Goal: Task Accomplishment & Management: Manage account settings

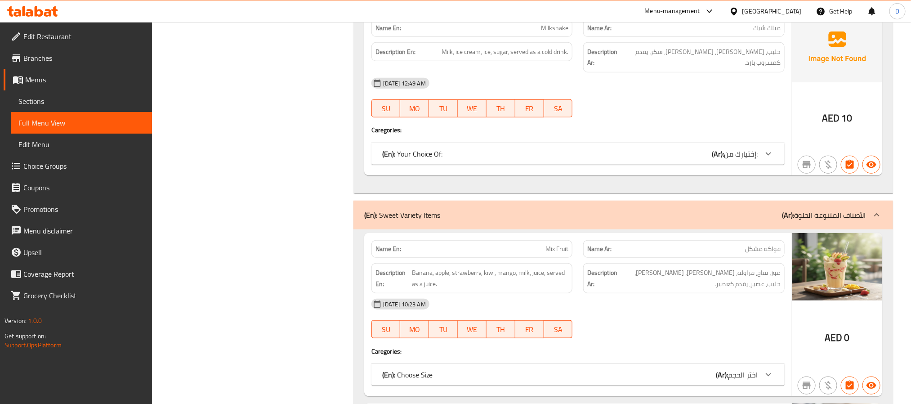
scroll to position [24046, 0]
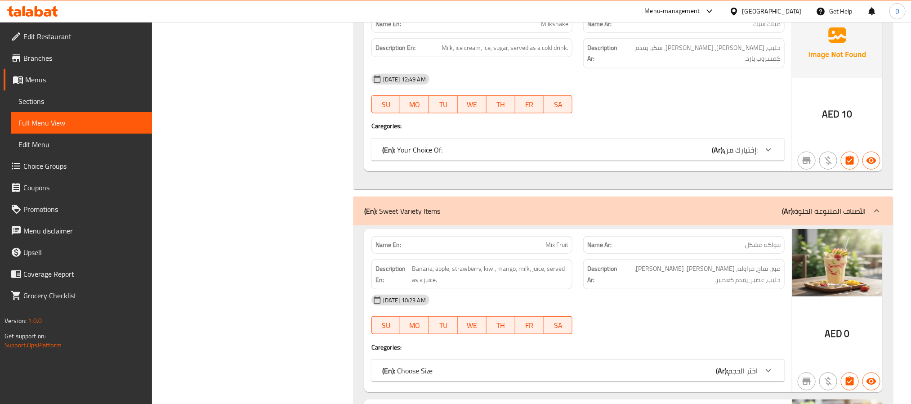
click at [654, 289] on div "13-10-2025 10:23 AM" at bounding box center [578, 300] width 424 height 22
click at [678, 360] on div "(En): Choose Size (Ar): اختر الحجم" at bounding box center [577, 371] width 413 height 22
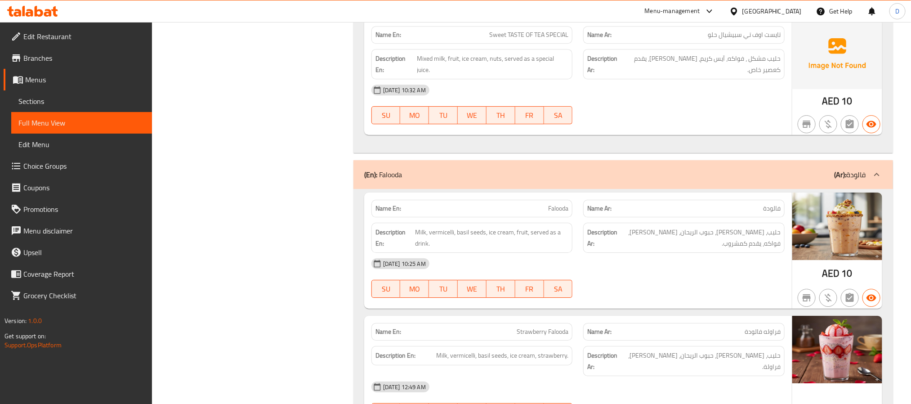
scroll to position [25205, 0]
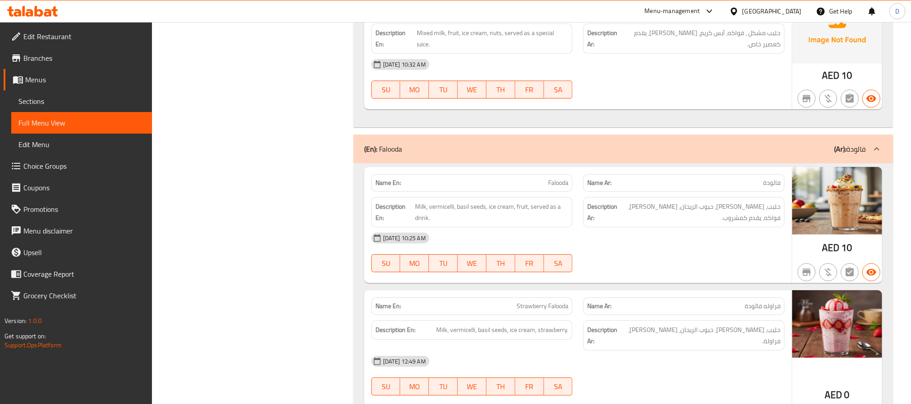
click at [709, 350] on div "13-10-2025 12:49 AM SU MO TU WE TH FR SA" at bounding box center [578, 375] width 424 height 50
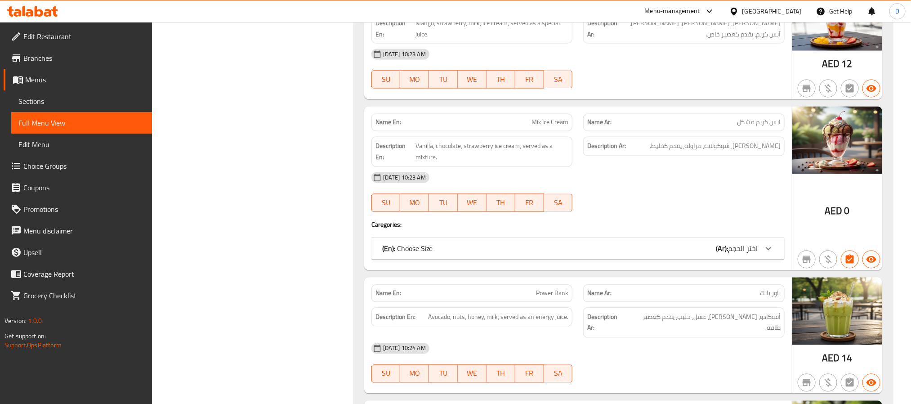
scroll to position [24566, 0]
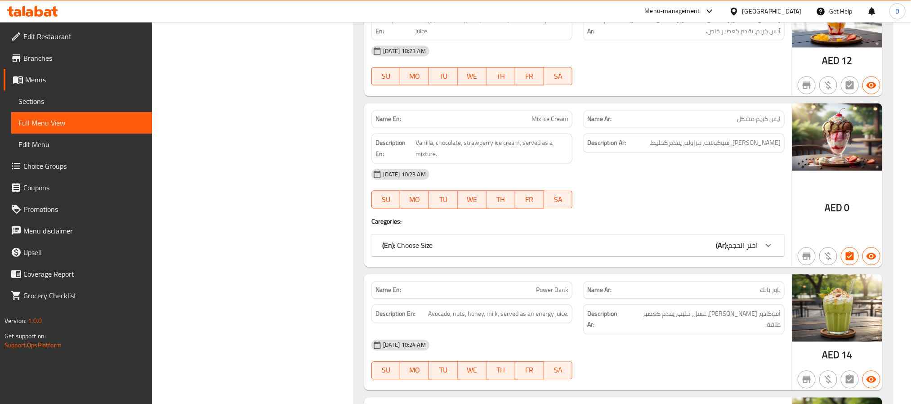
click at [711, 334] on div "13-10-2025 10:24 AM SU MO TU WE TH FR SA" at bounding box center [578, 359] width 424 height 50
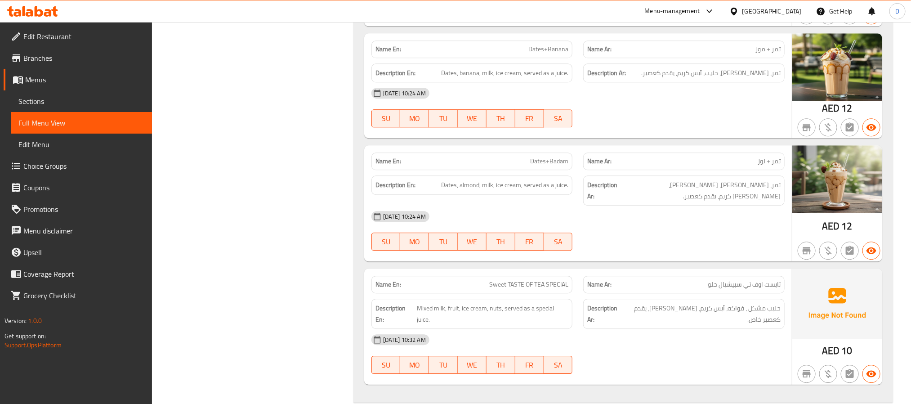
click at [643, 298] on div "Description Ar: حليب مشكل ، فواكه، آيس كريم، مكسرات، يقدم كعصير خاص." at bounding box center [683, 313] width 201 height 30
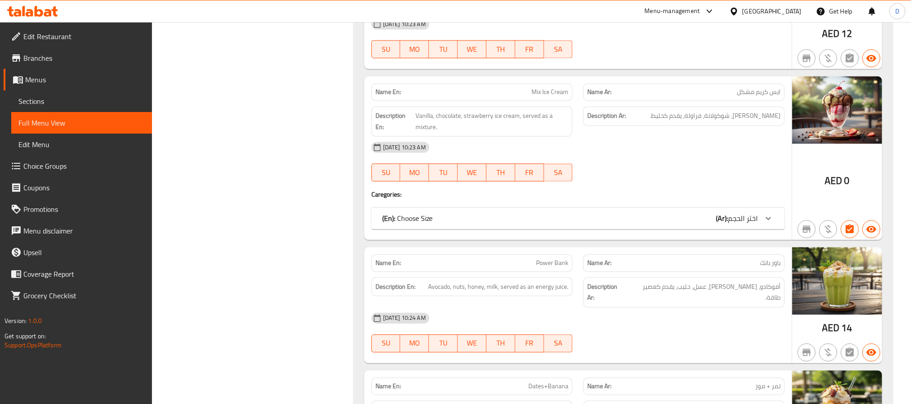
scroll to position [24525, 0]
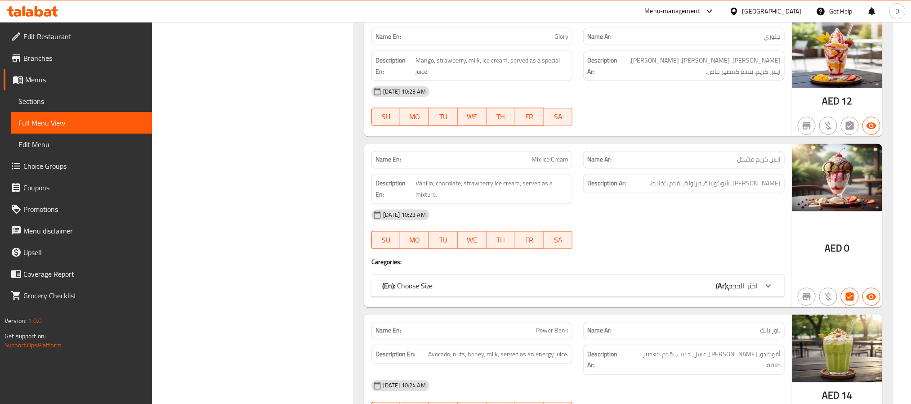
click at [704, 204] on div "13-10-2025 10:23 AM SU MO TU WE TH FR SA" at bounding box center [578, 229] width 424 height 50
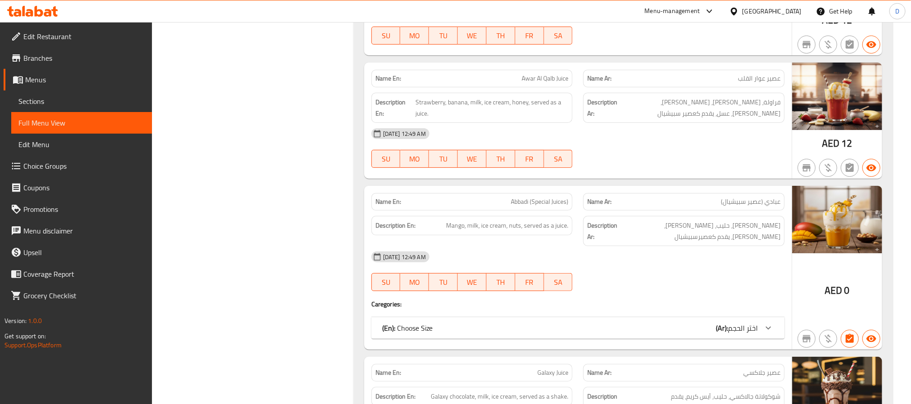
scroll to position [29207, 0]
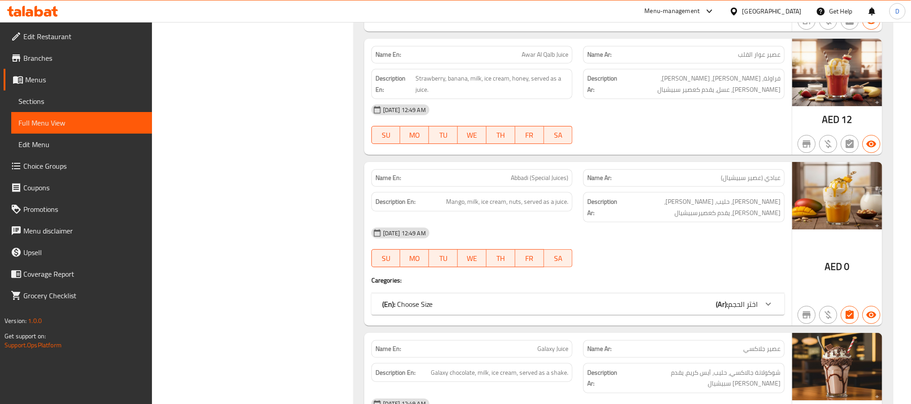
drag, startPoint x: 688, startPoint y: 220, endPoint x: 695, endPoint y: 218, distance: 7.0
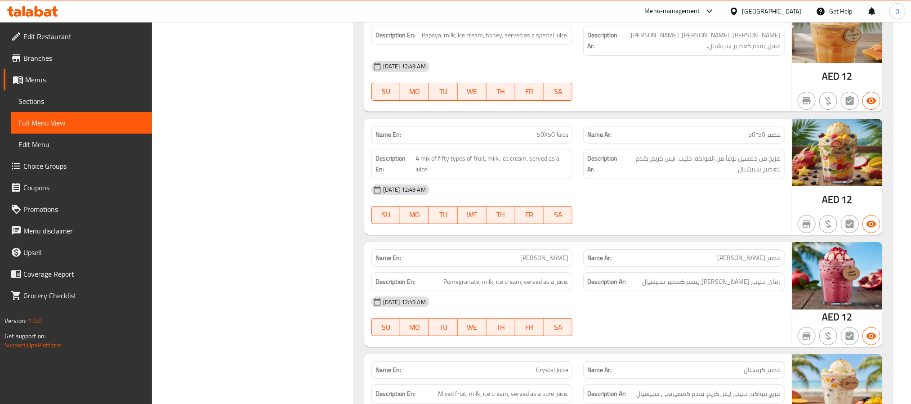
scroll to position [30892, 0]
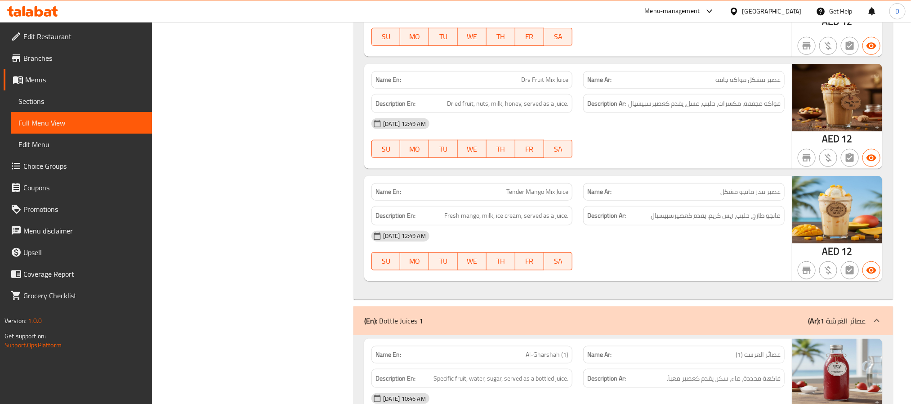
scroll to position [31364, 0]
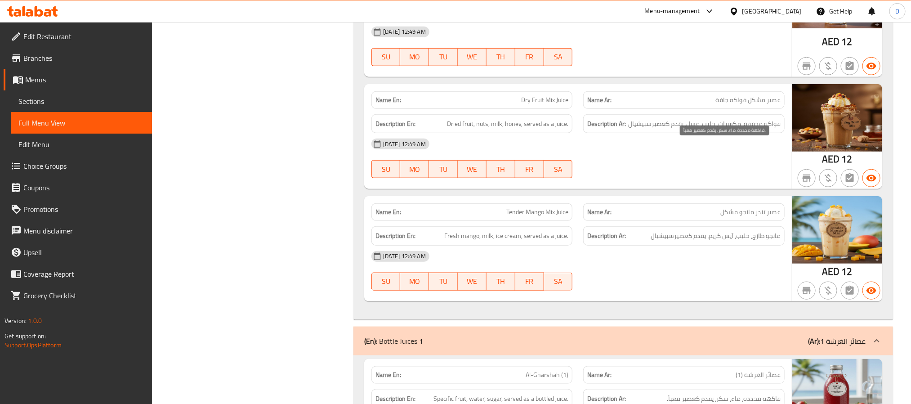
click at [754, 393] on span "فاكهة محددة، ماء، سكر، يقدم كعصير معبأ." at bounding box center [724, 398] width 114 height 11
click at [554, 383] on div "Description En: Specific fruit, water, sugar, served as a bottled juice." at bounding box center [472, 398] width 212 height 30
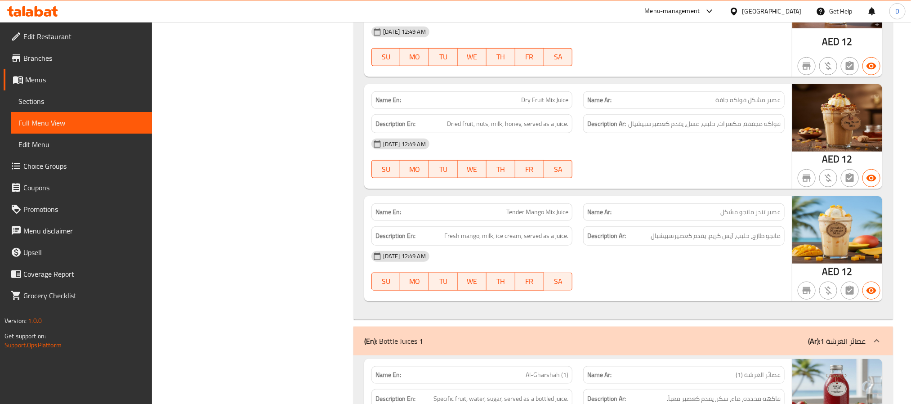
click at [555, 366] on div "Name En: Al-Gharshah (1)" at bounding box center [471, 375] width 201 height 18
copy span "Al-Gharshah (1)"
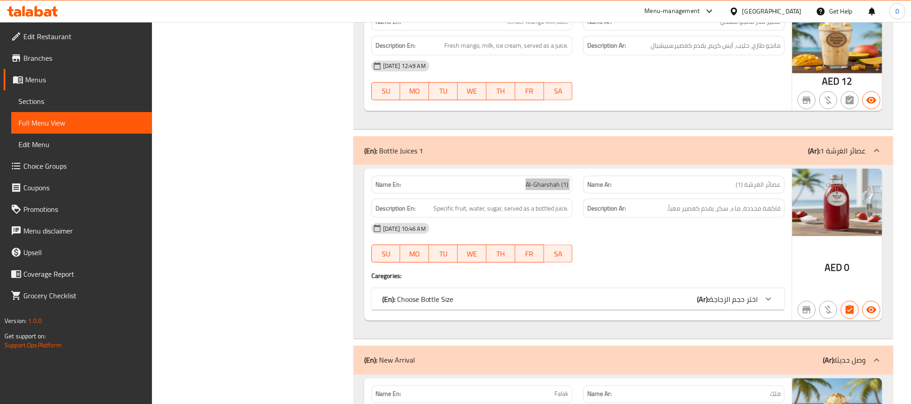
scroll to position [31566, 0]
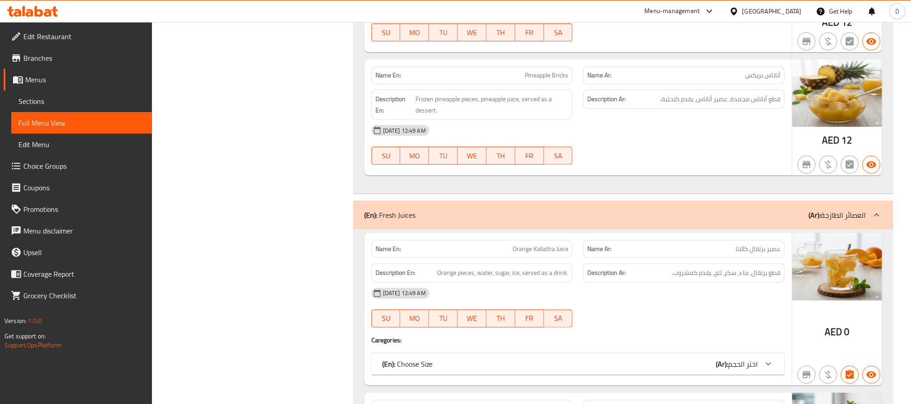
scroll to position [34735, 0]
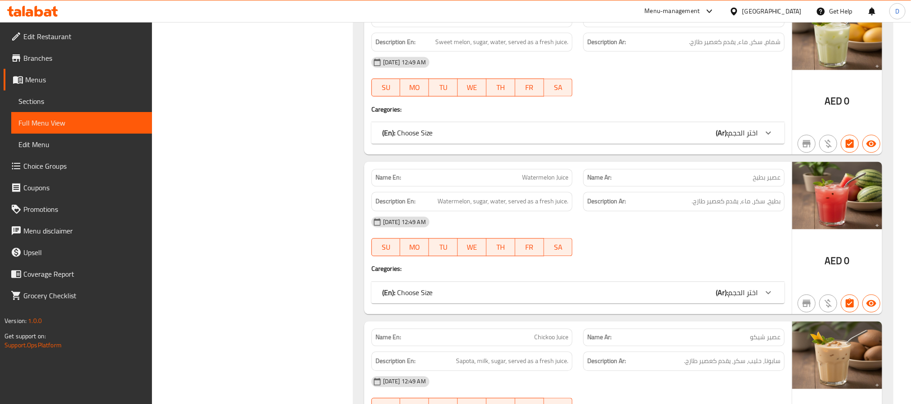
scroll to position [37370, 0]
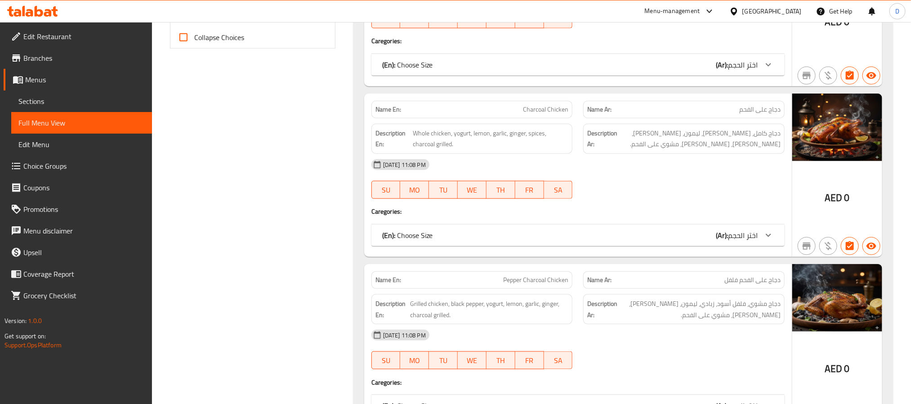
scroll to position [0, 0]
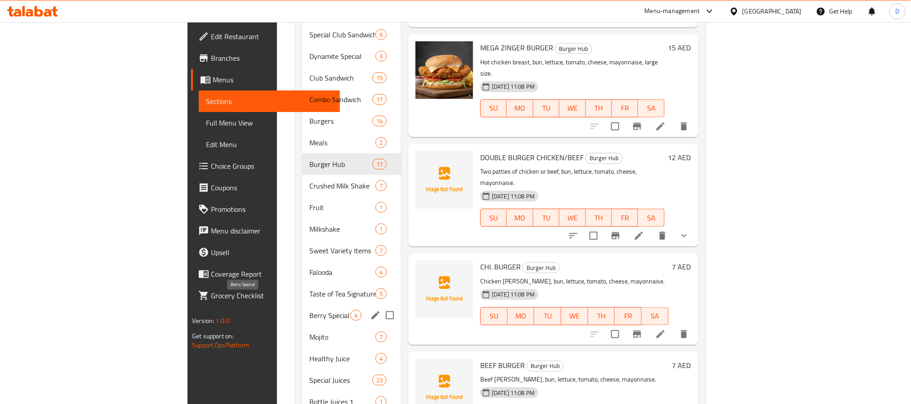
scroll to position [405, 0]
drag, startPoint x: 263, startPoint y: 377, endPoint x: 349, endPoint y: 356, distance: 88.7
click at [302, 390] on div "Bottle Juices 1 1" at bounding box center [351, 401] width 99 height 22
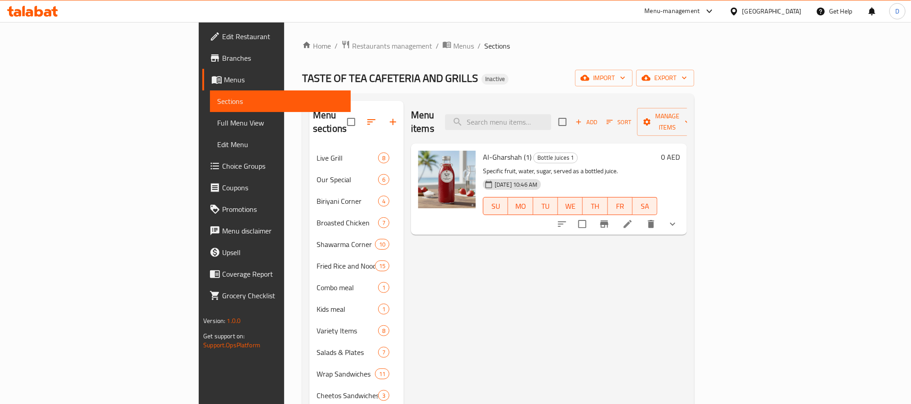
click at [640, 218] on li at bounding box center [627, 224] width 25 height 16
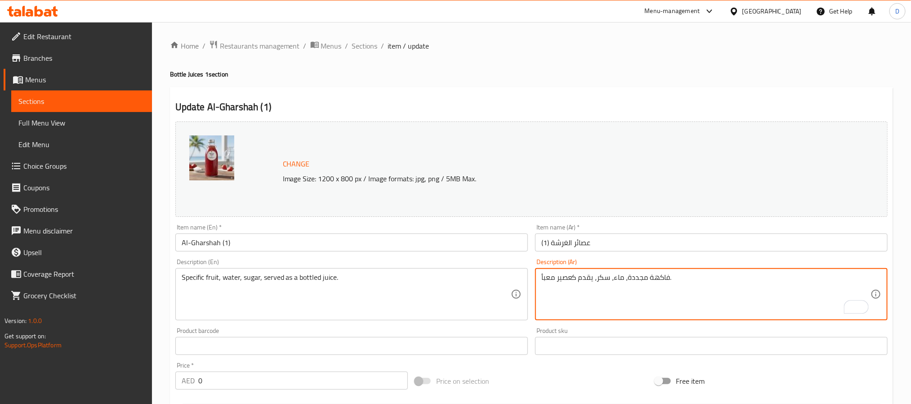
type textarea "فاكهة مجددة، ماء، سكر، يقدم كعصير معبأ."
click at [345, 241] on input "Al-Gharshah (1)" at bounding box center [351, 242] width 352 height 18
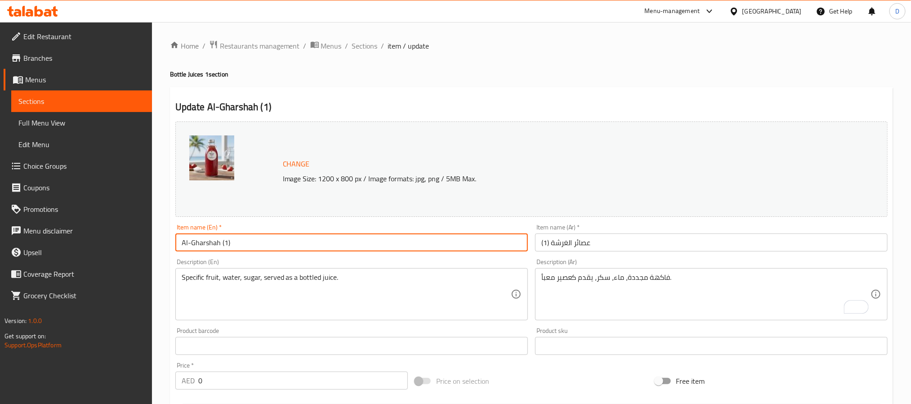
click at [363, 47] on span "Sections" at bounding box center [365, 45] width 26 height 11
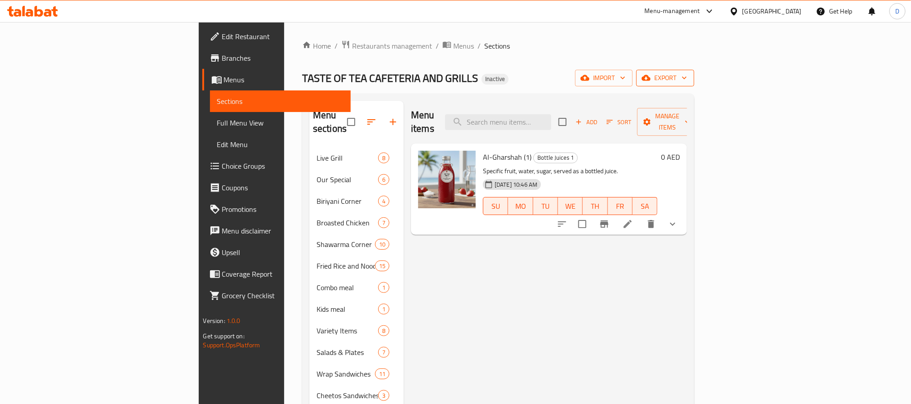
click at [687, 80] on span "export" at bounding box center [665, 77] width 44 height 11
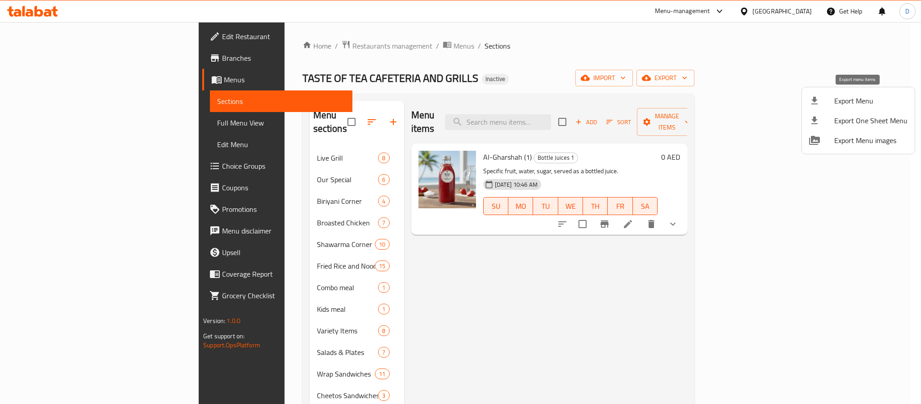
click at [850, 93] on li "Export Menu" at bounding box center [858, 101] width 113 height 20
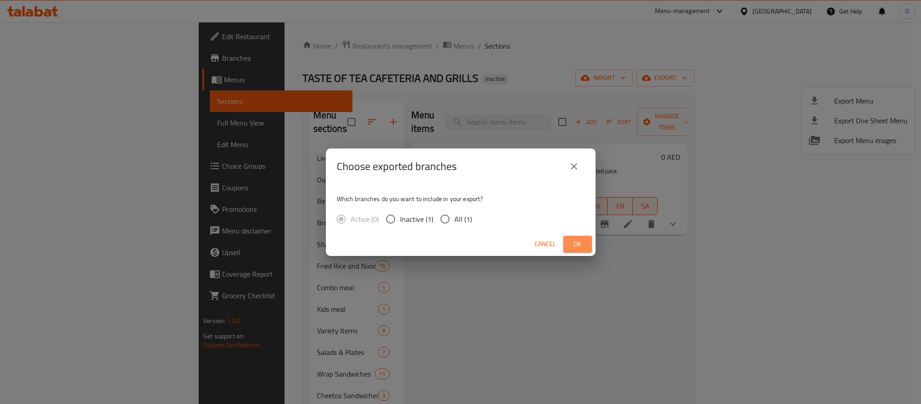
click at [586, 240] on button "Ok" at bounding box center [577, 244] width 29 height 17
